Goal: Task Accomplishment & Management: Manage account settings

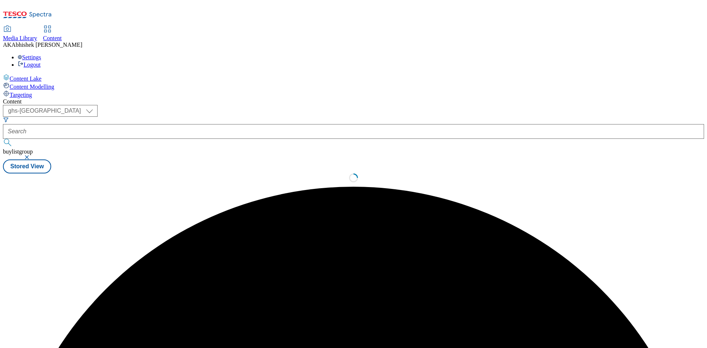
select select "ghs-[GEOGRAPHIC_DATA]"
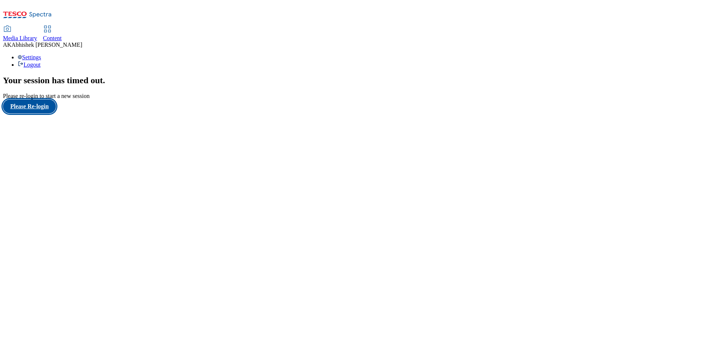
click at [47, 113] on button "Please Re-login" at bounding box center [29, 106] width 53 height 14
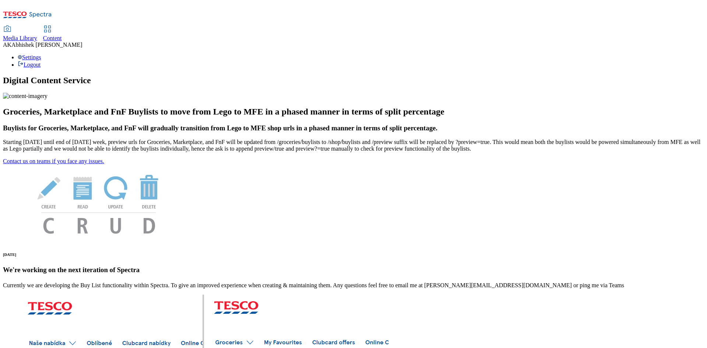
click at [62, 35] on span "Content" at bounding box center [52, 38] width 19 height 6
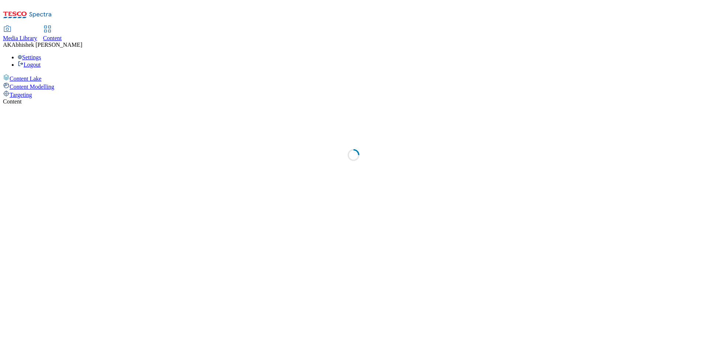
select select "ghs-[GEOGRAPHIC_DATA]"
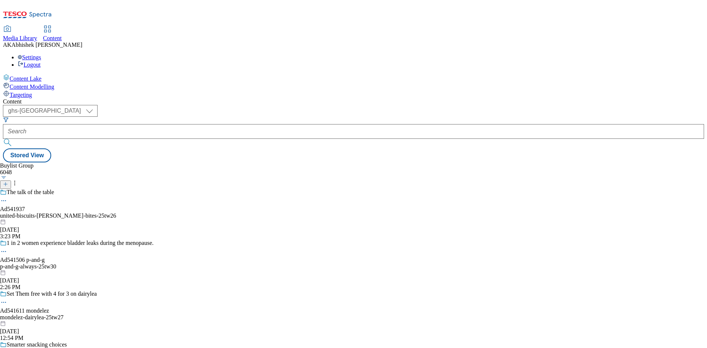
click at [8, 181] on icon at bounding box center [5, 183] width 5 height 5
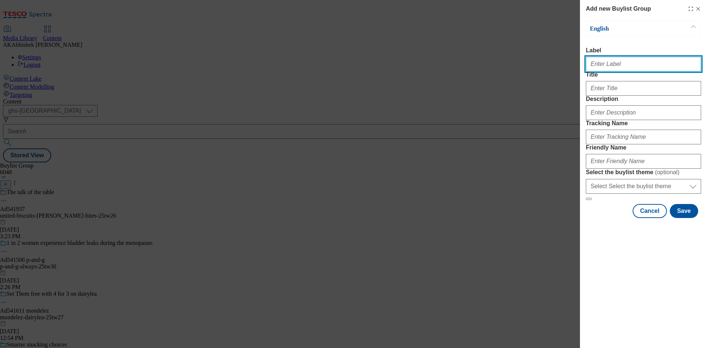
click at [594, 64] on input "Label" at bounding box center [643, 64] width 115 height 15
paste input "/buylists/mars-pet-whiskas-25tw26/mars-pet-26?icid=DHMarsPetWhiskasAOHPTBPTCCSB…"
paste input "542011"
type input "Ad542011"
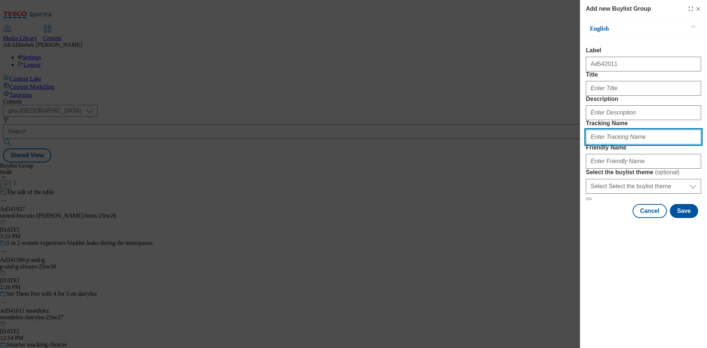
click at [622, 144] on input "Tracking Name" at bounding box center [643, 137] width 115 height 15
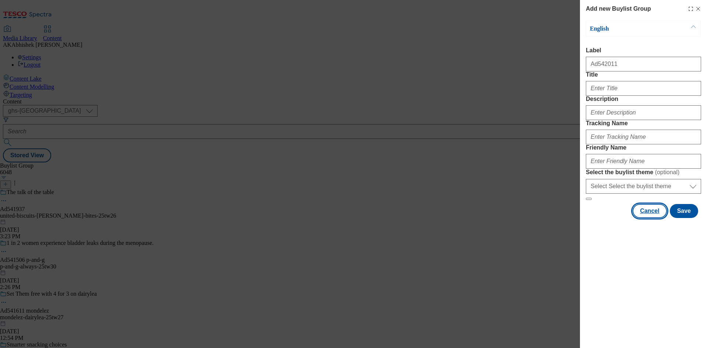
click at [655, 218] on button "Cancel" at bounding box center [649, 211] width 34 height 14
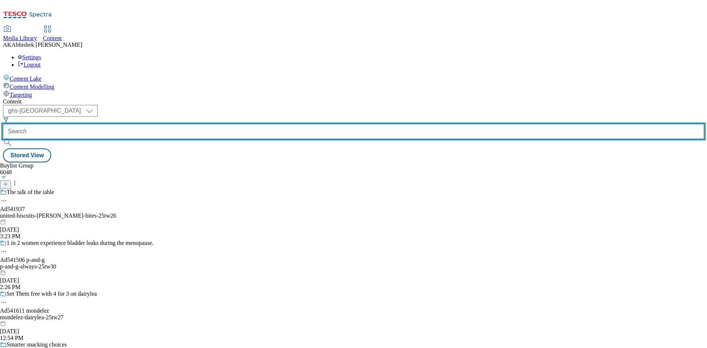
click at [189, 124] on input "text" at bounding box center [353, 131] width 701 height 15
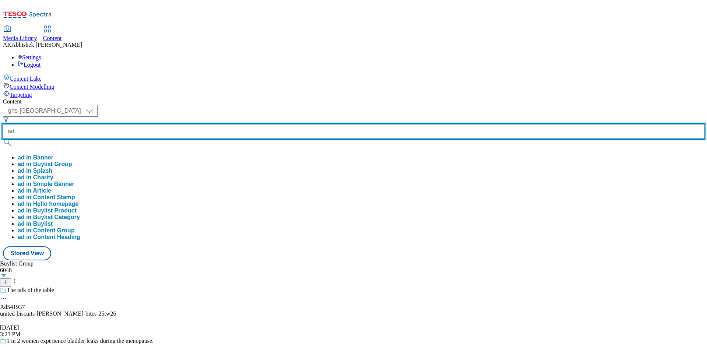
paste input "541149"
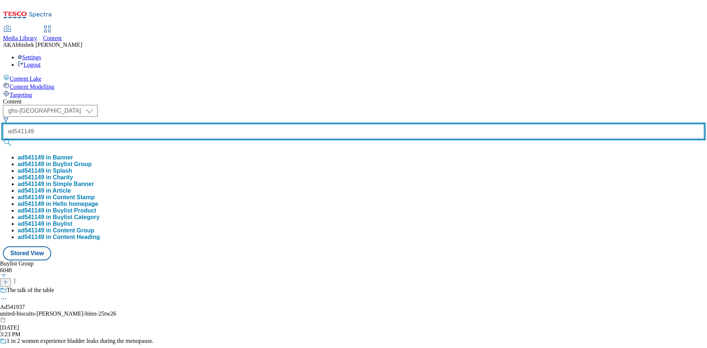
type input "ad541149"
click at [3, 139] on button "submit" at bounding box center [8, 142] width 10 height 7
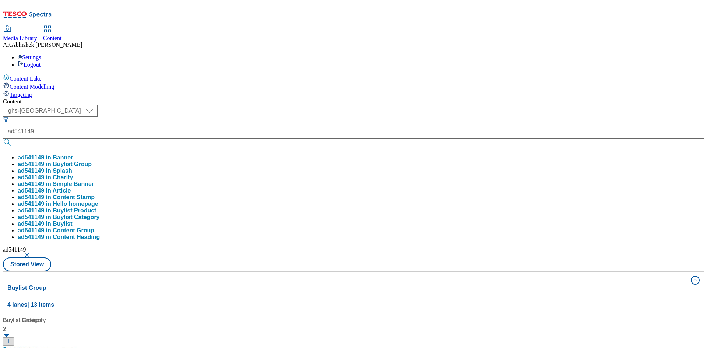
click at [31, 253] on button "button" at bounding box center [27, 255] width 7 height 4
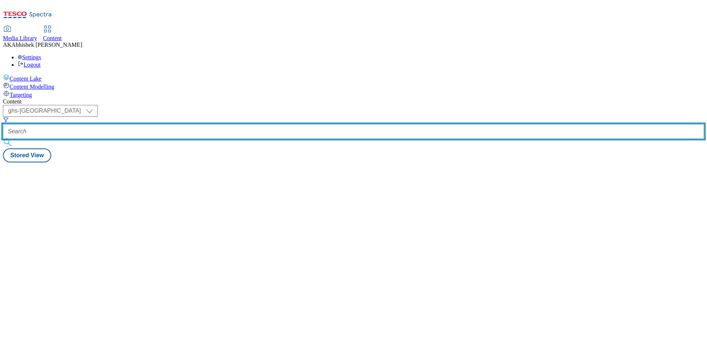
click at [195, 124] on input "text" at bounding box center [353, 131] width 701 height 15
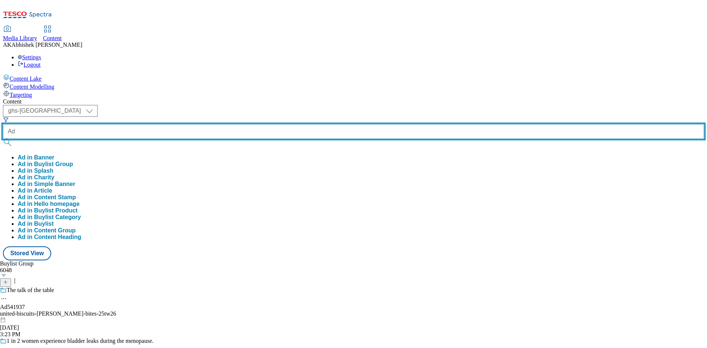
paste input "541149"
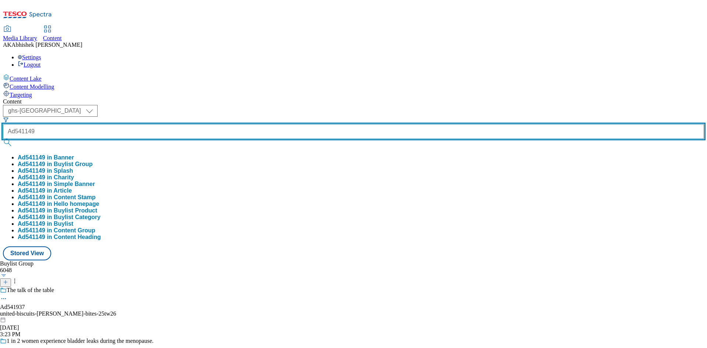
type input "Ad541149"
click at [3, 139] on button "submit" at bounding box center [8, 142] width 10 height 7
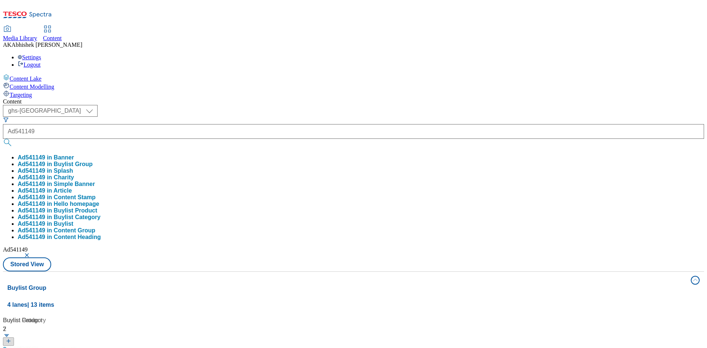
click at [349, 105] on div "( optional ) ghs-roi ghs-uk ghs-uk Ad541149 Ad541149 in Banner Ad541149 in Buyl…" at bounding box center [353, 188] width 701 height 166
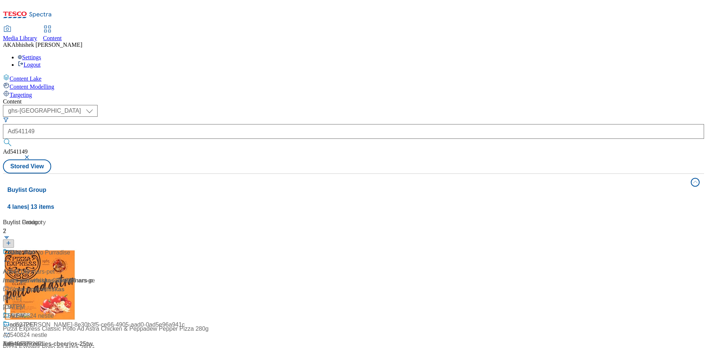
click at [95, 248] on div at bounding box center [49, 257] width 92 height 19
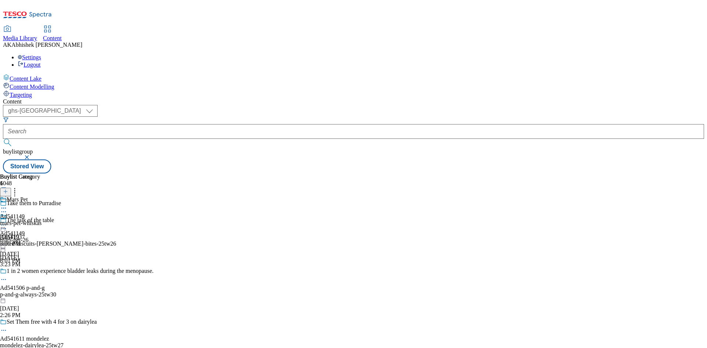
click at [7, 208] on icon at bounding box center [3, 211] width 7 height 7
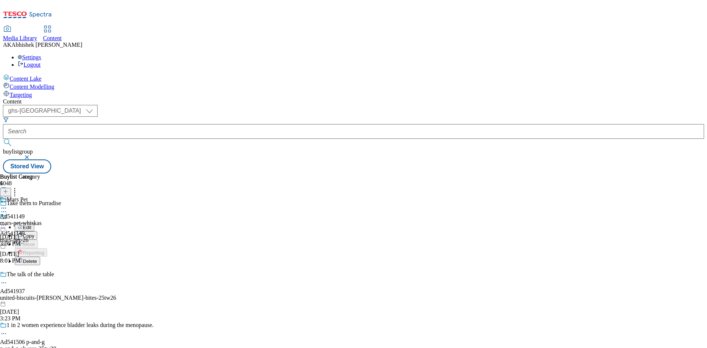
click at [34, 233] on span "Copy" at bounding box center [28, 236] width 11 height 6
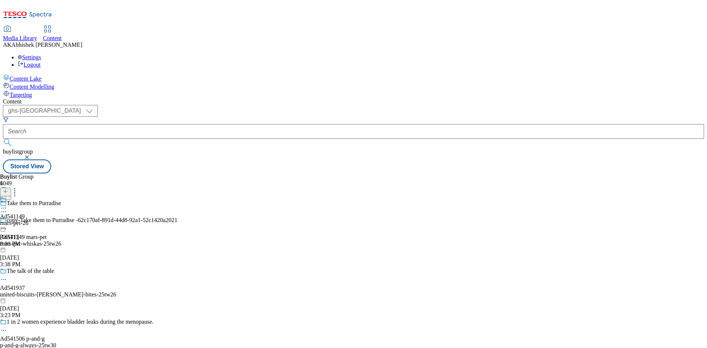
click at [7, 225] on icon at bounding box center [3, 228] width 7 height 7
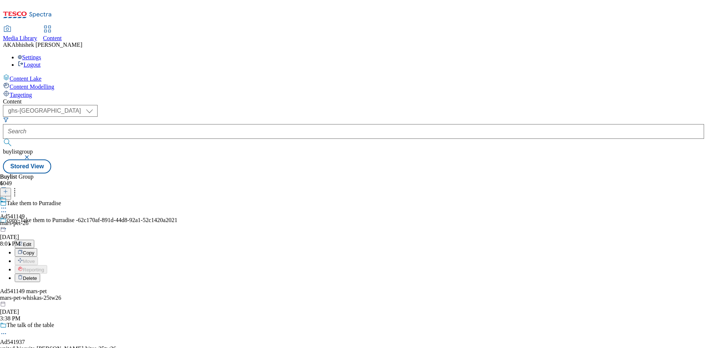
click at [31, 241] on span "Edit" at bounding box center [27, 244] width 8 height 6
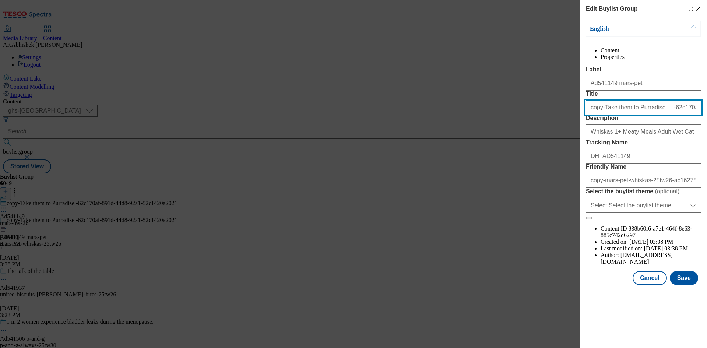
drag, startPoint x: 602, startPoint y: 135, endPoint x: 515, endPoint y: 128, distance: 87.8
click at [515, 128] on div "Edit Buylist Group English Content Properties Label Ad541149 mars-pet Title cop…" at bounding box center [353, 174] width 707 height 348
paste input "542011"
click at [635, 115] on input "Take them to Purradise -62c170af-891d-44d8-92a1-52c1420a2021" at bounding box center [643, 107] width 115 height 15
type input "Take them to Purradise"
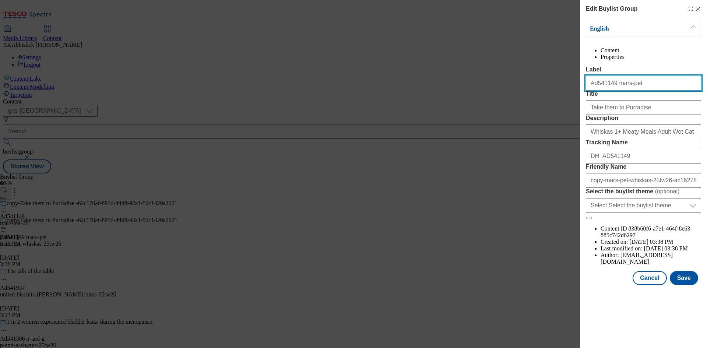
click at [608, 91] on input "Ad541149 mars-pet" at bounding box center [643, 83] width 115 height 15
click at [595, 91] on input "Ad541149 mars-pet" at bounding box center [643, 83] width 115 height 15
paste input "2011"
type input "Ad542011 mars-pet"
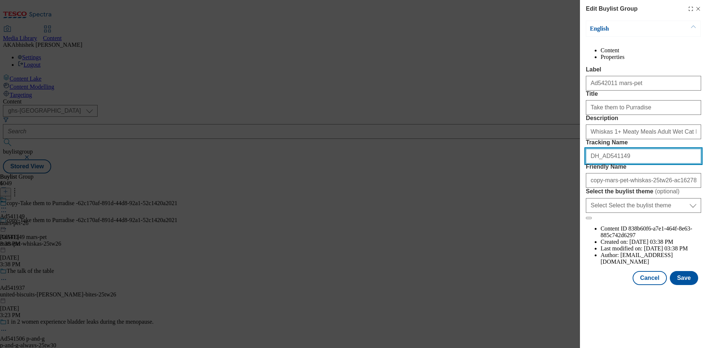
drag, startPoint x: 621, startPoint y: 210, endPoint x: 602, endPoint y: 209, distance: 19.2
click at [602, 163] on input "DH_AD541149" at bounding box center [643, 156] width 115 height 15
paste input "2011"
type input "DH_AD542011"
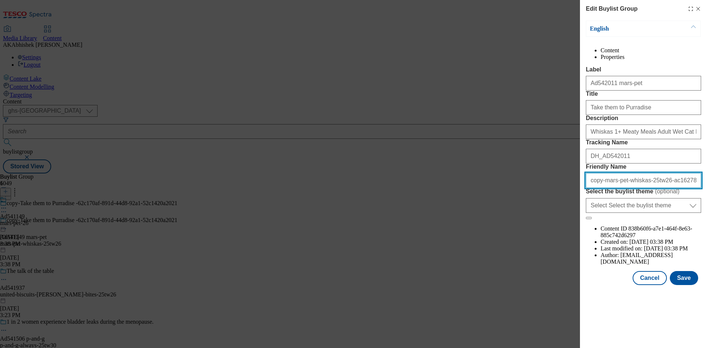
drag, startPoint x: 601, startPoint y: 247, endPoint x: 619, endPoint y: 252, distance: 17.9
click at [601, 188] on input "copy-mars-pet-whiskas-25tw26-ac162780-1045-43ca-aa9d-5450c309b4ec" at bounding box center [643, 180] width 115 height 15
click at [643, 188] on input "mars-pet-whiskas-25tw26-ac162780-1045-43ca-aa9d-5450c309b4ec" at bounding box center [643, 180] width 115 height 15
type input "mars-pet-whiskas-25tw27"
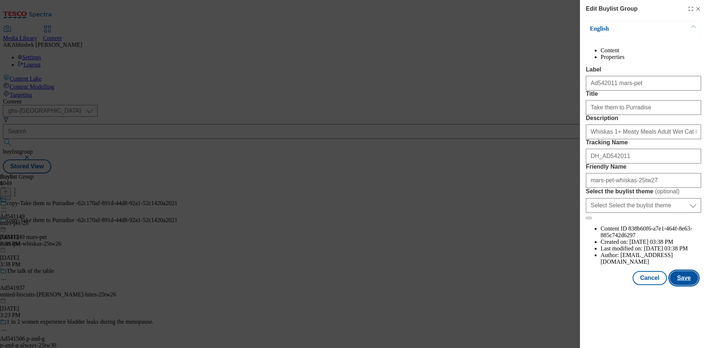
click at [689, 285] on button "Save" at bounding box center [683, 278] width 28 height 14
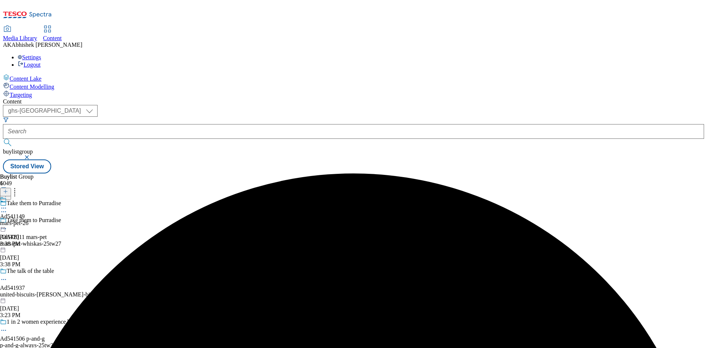
click at [7, 204] on icon at bounding box center [3, 207] width 7 height 7
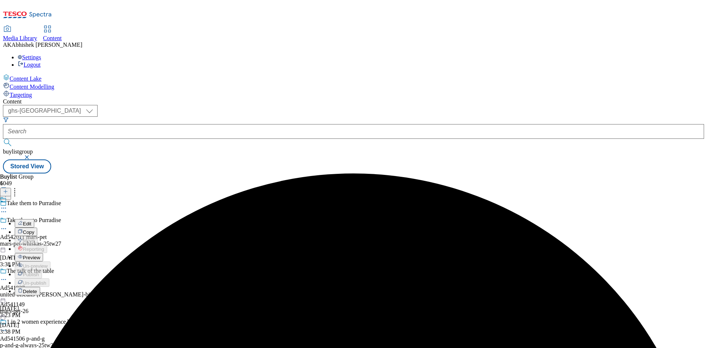
click at [31, 221] on span "Edit" at bounding box center [27, 224] width 8 height 6
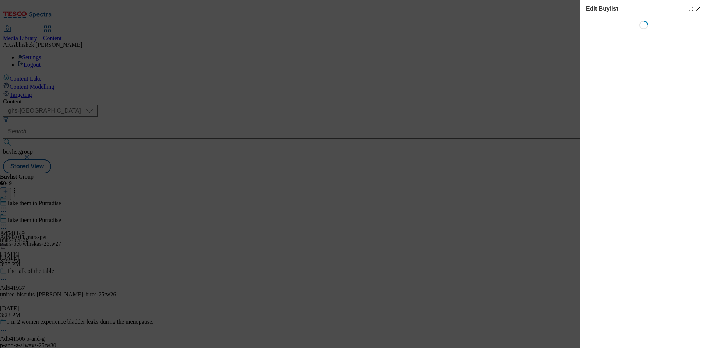
select select "tactical"
select select "supplier funded short term 1-3 weeks"
select select "dunnhumby"
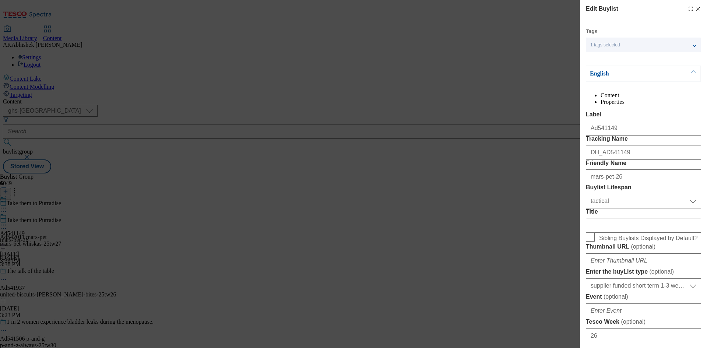
select select "Banner"
drag, startPoint x: 605, startPoint y: 181, endPoint x: 646, endPoint y: 184, distance: 41.4
click at [646, 160] on input "DH_AD541149" at bounding box center [643, 152] width 115 height 15
paste input "-ac162780-1045-43ca-aa9d-5450c309b4ec"
paste input "2011"
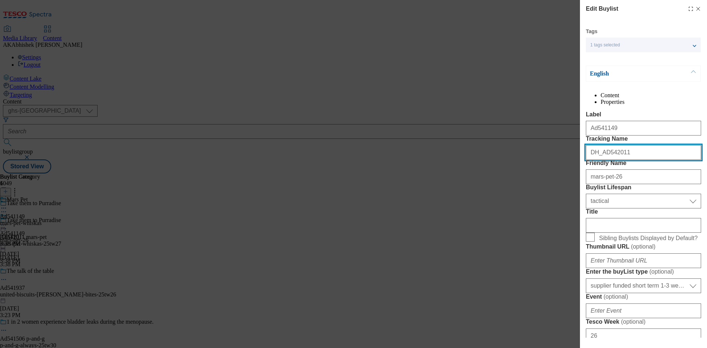
type input "DH_AD542011"
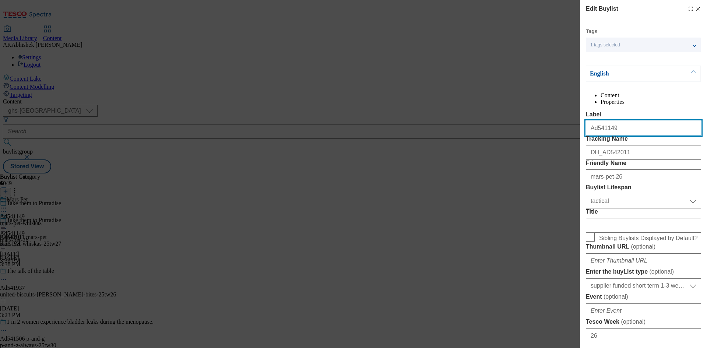
drag, startPoint x: 596, startPoint y: 143, endPoint x: 621, endPoint y: 145, distance: 25.4
click at [621, 135] on input "Ad541149" at bounding box center [643, 128] width 115 height 15
paste input "2011"
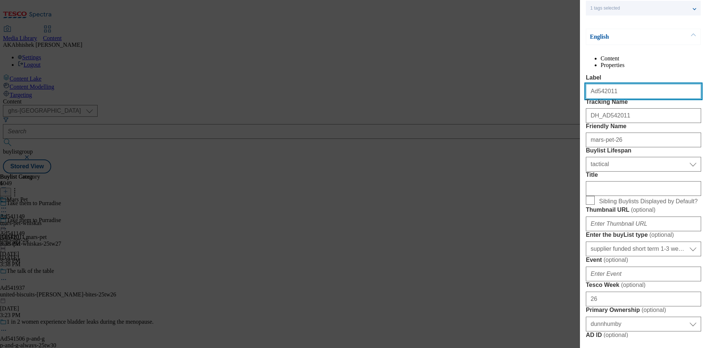
type input "Ad542011"
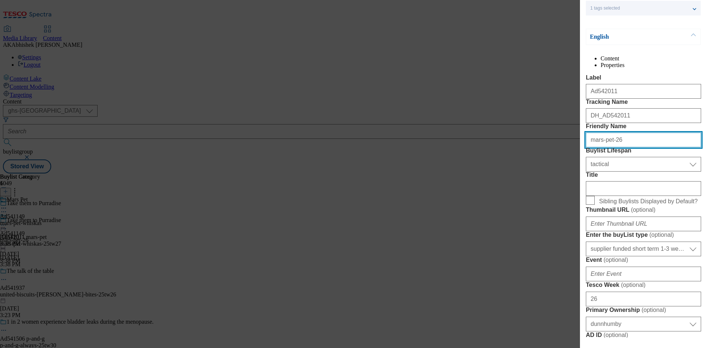
drag, startPoint x: 608, startPoint y: 180, endPoint x: 629, endPoint y: 180, distance: 21.0
click at [629, 147] on input "mars-pet-26" at bounding box center [643, 139] width 115 height 15
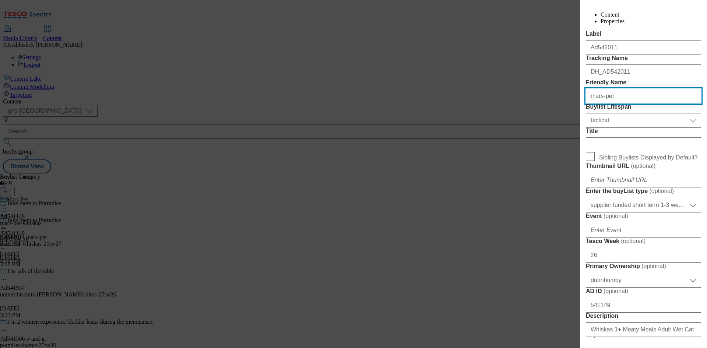
scroll to position [147, 0]
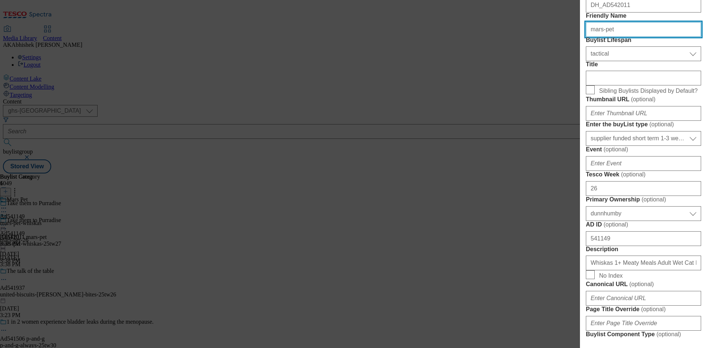
type input "mars-pet"
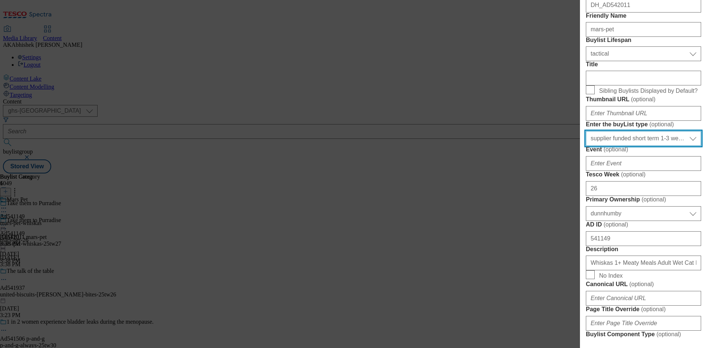
click at [657, 146] on select "Select Enter the buyList type event supplier funded long term >4 weeks supplier…" at bounding box center [643, 138] width 115 height 15
click at [651, 146] on select "Select Enter the buyList type event supplier funded long term >4 weeks supplier…" at bounding box center [643, 138] width 115 height 15
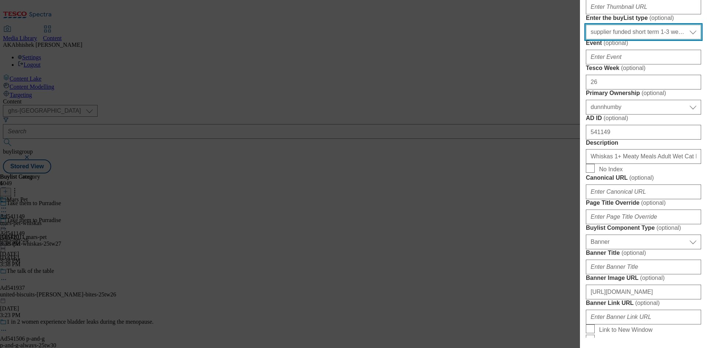
scroll to position [258, 0]
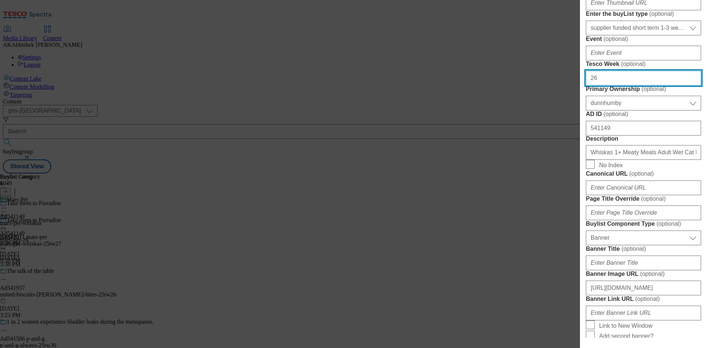
drag, startPoint x: 609, startPoint y: 199, endPoint x: 565, endPoint y: 192, distance: 44.2
click at [565, 192] on div "Edit Buylist Tags 1 tags selected buylist English Content Properties Label Ad54…" at bounding box center [353, 174] width 707 height 348
type input "27"
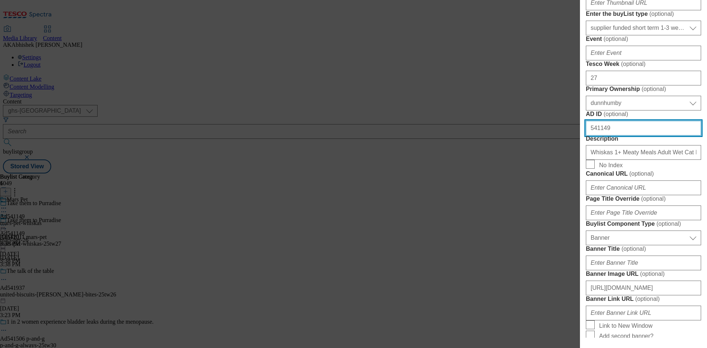
drag, startPoint x: 632, startPoint y: 270, endPoint x: 508, endPoint y: 255, distance: 124.9
click at [510, 255] on div "Edit Buylist Tags 1 tags selected buylist English Content Properties Label Ad54…" at bounding box center [353, 174] width 707 height 348
paste input "2011"
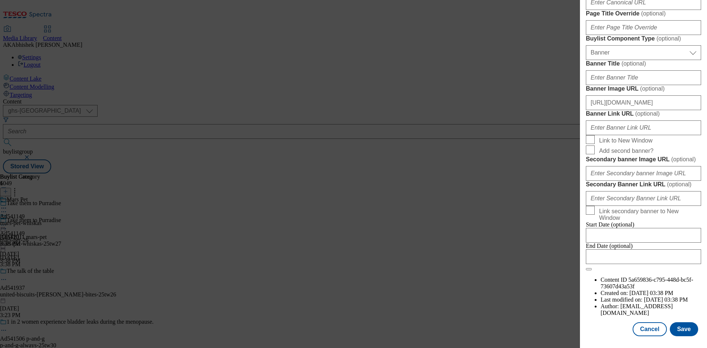
scroll to position [723, 0]
type input "542011"
click at [655, 264] on input "Modal" at bounding box center [643, 256] width 115 height 15
select select "2025"
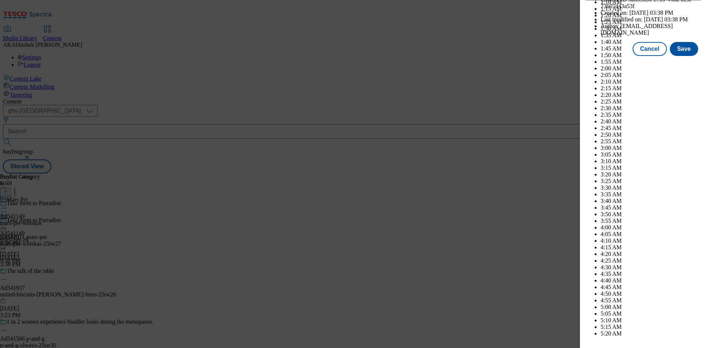
scroll to position [2541, 0]
select select "November"
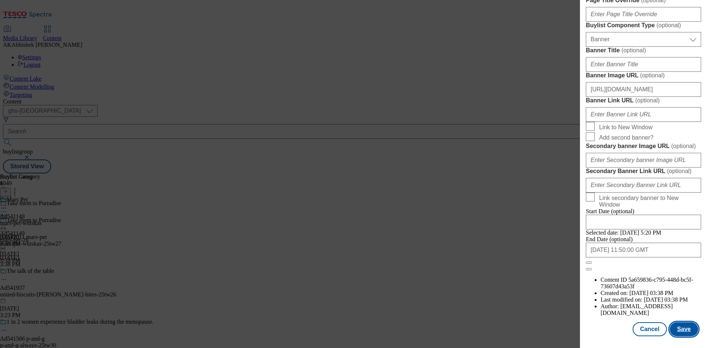
click at [681, 325] on button "Save" at bounding box center [683, 329] width 28 height 14
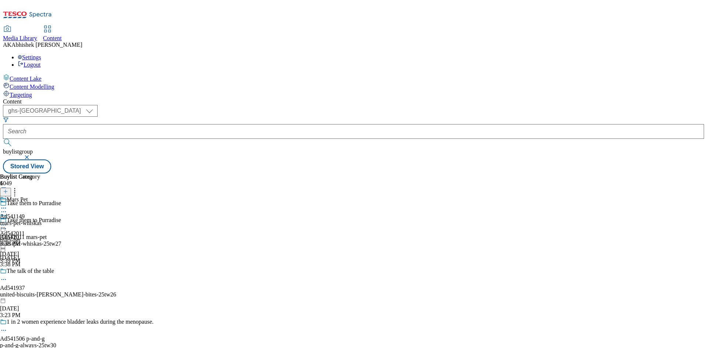
click at [7, 204] on icon at bounding box center [3, 207] width 7 height 7
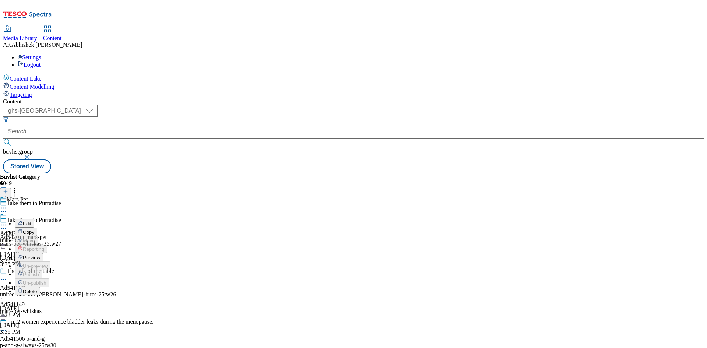
click at [31, 221] on span "Edit" at bounding box center [27, 224] width 8 height 6
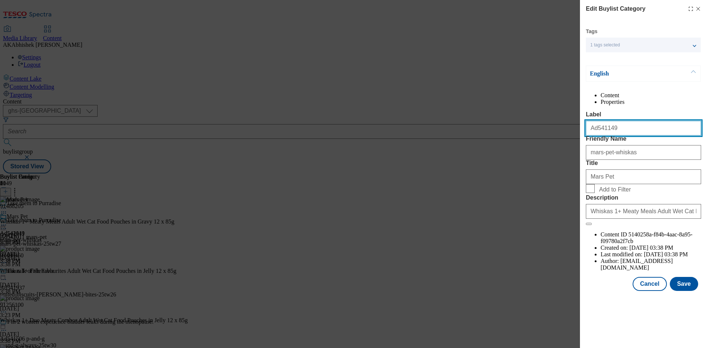
drag, startPoint x: 614, startPoint y: 144, endPoint x: 595, endPoint y: 142, distance: 19.6
click at [595, 135] on input "Ad541149" at bounding box center [643, 128] width 115 height 15
paste input "2011"
type input "Ad542011"
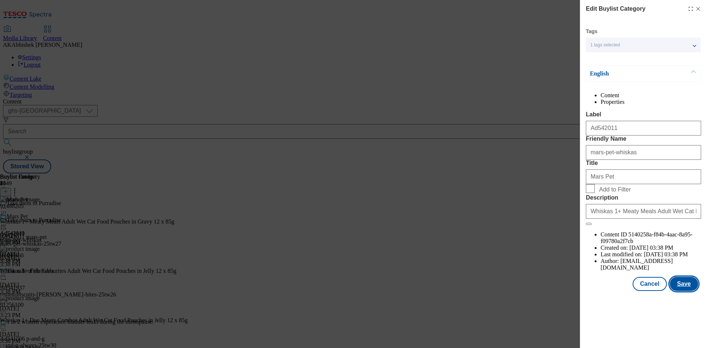
click at [686, 291] on button "Save" at bounding box center [683, 284] width 28 height 14
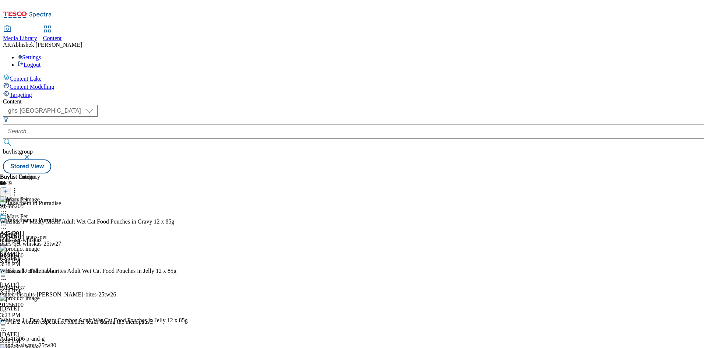
click at [7, 221] on icon at bounding box center [3, 224] width 7 height 7
click at [40, 272] on span "Preview" at bounding box center [31, 275] width 17 height 6
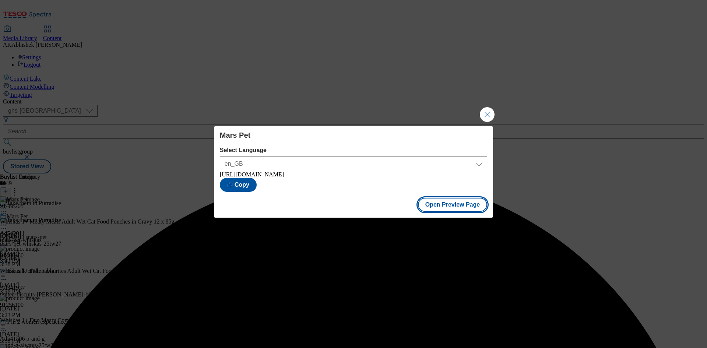
click at [466, 207] on button "Open Preview Page" at bounding box center [453, 205] width 70 height 14
click at [488, 113] on button "Close Modal" at bounding box center [487, 114] width 15 height 15
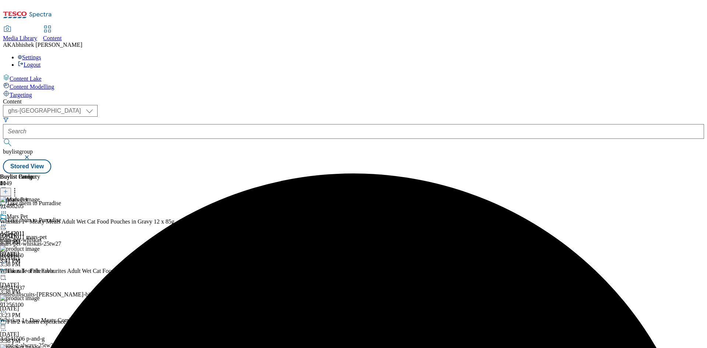
click at [4, 225] on circle at bounding box center [3, 225] width 1 height 1
click at [39, 297] on span "Publish" at bounding box center [31, 300] width 16 height 6
